Goal: Task Accomplishment & Management: Use online tool/utility

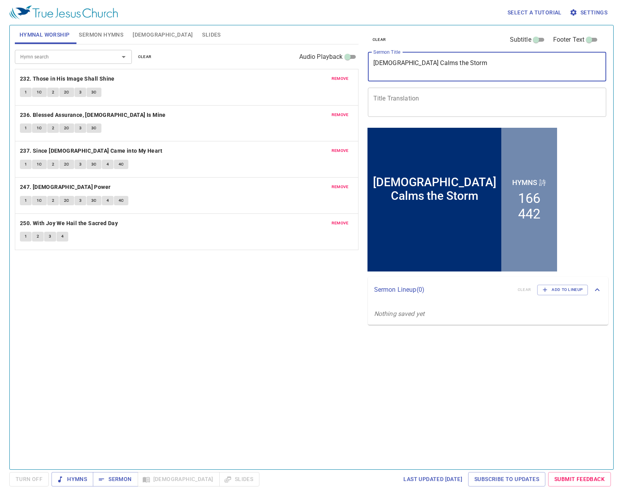
drag, startPoint x: 458, startPoint y: 67, endPoint x: 371, endPoint y: 72, distance: 86.7
click at [372, 72] on div "Jesus Calms the Storm x Sermon Title" at bounding box center [487, 66] width 239 height 29
type textarea "ESSC Sermon"
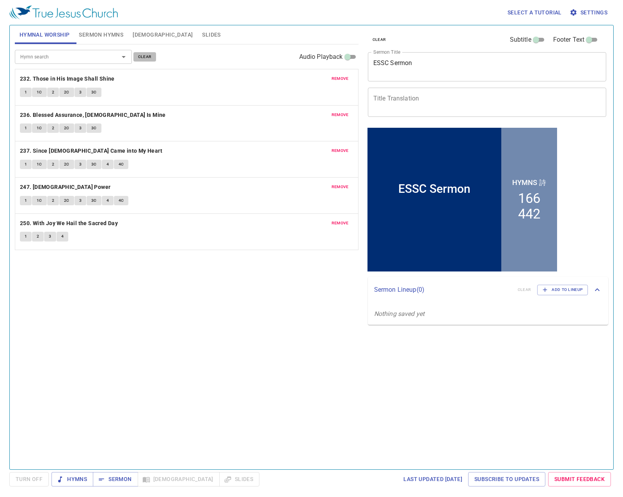
click at [144, 57] on span "clear" at bounding box center [145, 56] width 14 height 7
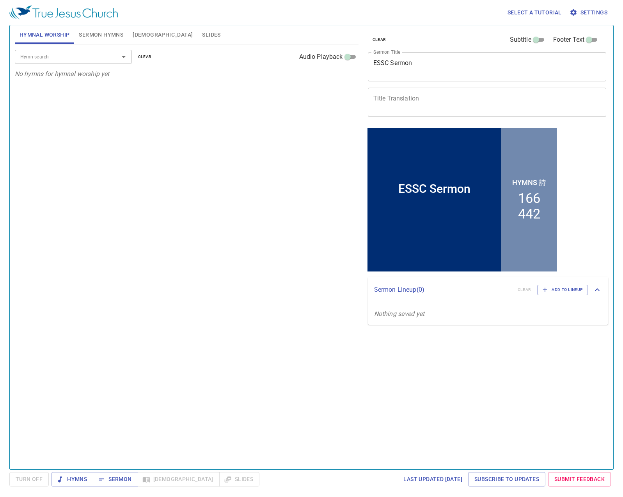
click at [114, 37] on span "Sermon Hymns" at bounding box center [101, 35] width 44 height 10
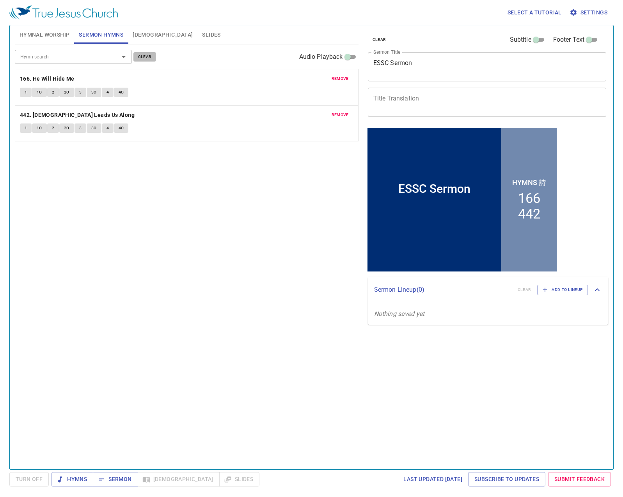
click at [146, 57] on span "clear" at bounding box center [145, 56] width 14 height 7
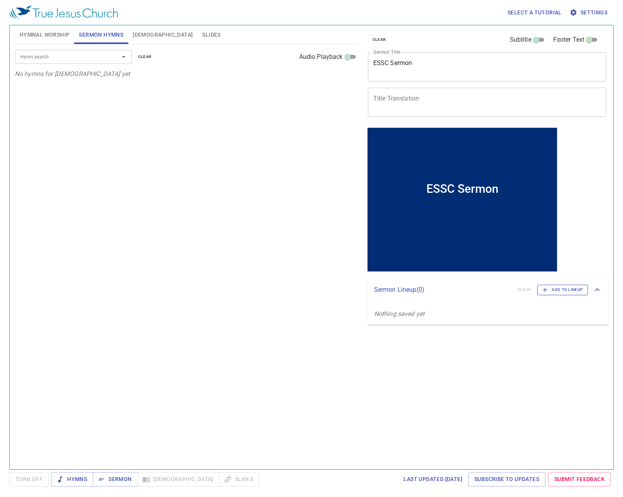
click at [550, 290] on span "Add to Lineup" at bounding box center [562, 290] width 41 height 7
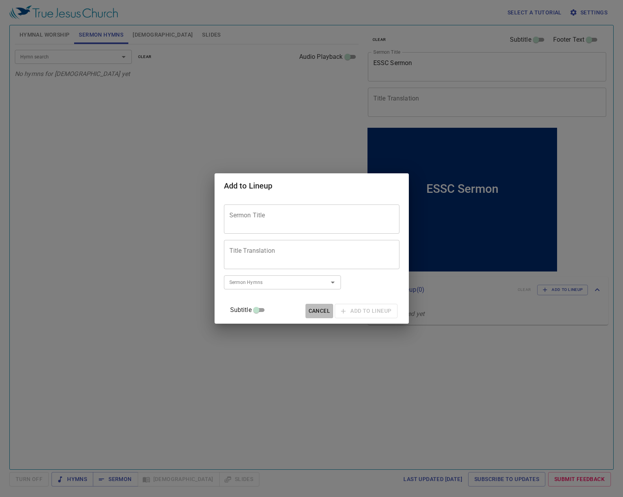
click at [315, 312] on span "Cancel" at bounding box center [318, 311] width 21 height 10
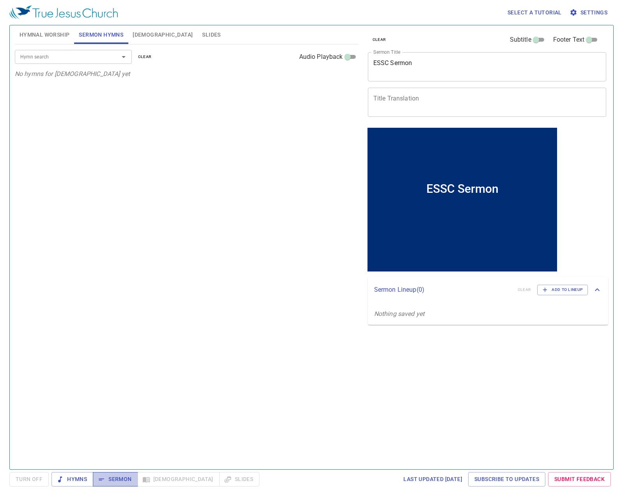
click at [105, 478] on icon "button" at bounding box center [101, 480] width 8 height 8
click at [202, 35] on span "Slides" at bounding box center [211, 35] width 18 height 10
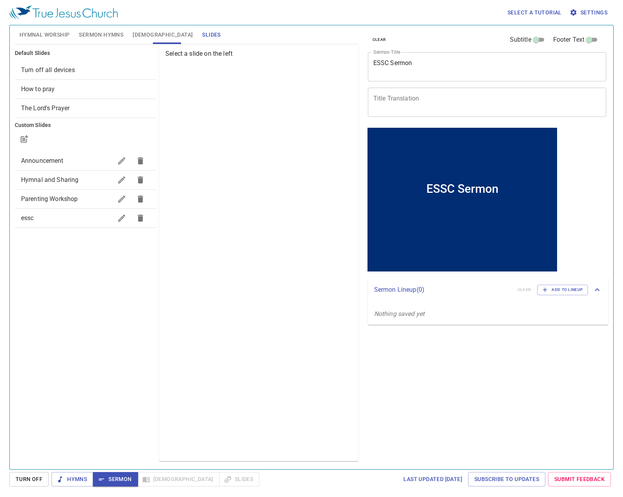
click at [63, 168] on div "Announcement" at bounding box center [85, 161] width 141 height 19
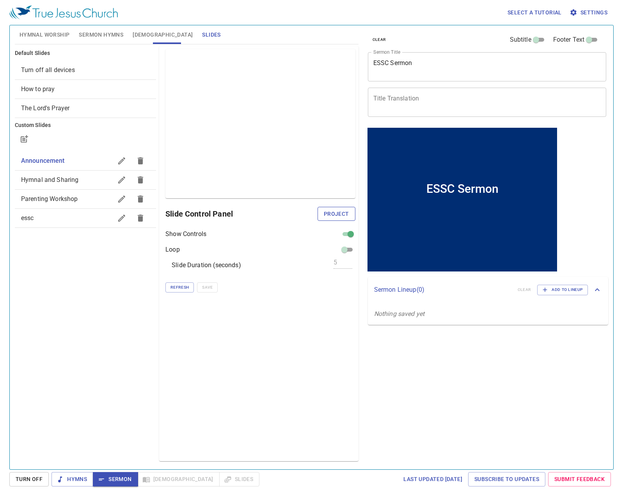
click at [337, 217] on span "Project" at bounding box center [336, 214] width 25 height 10
click at [183, 289] on span "Refresh" at bounding box center [179, 287] width 18 height 7
click at [249, 389] on div "Preview Only Slide Control Panel Show Controls Loop Slide Duration (seconds) 5 …" at bounding box center [258, 254] width 199 height 416
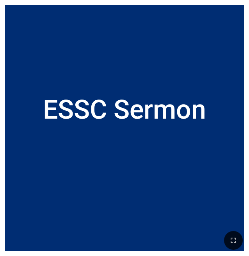
click at [126, 69] on div "ESSC Sermon" at bounding box center [124, 110] width 239 height 160
